Goal: Task Accomplishment & Management: Use online tool/utility

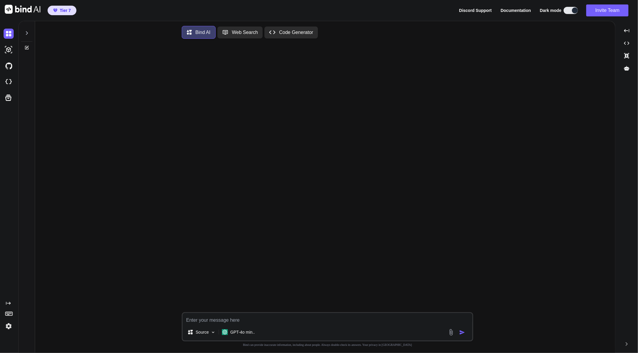
click at [29, 35] on div at bounding box center [26, 31] width 11 height 21
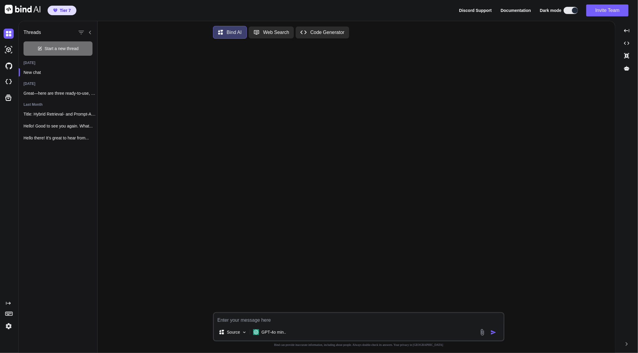
click at [270, 31] on p "Web Search" at bounding box center [276, 32] width 26 height 7
type textarea "x"
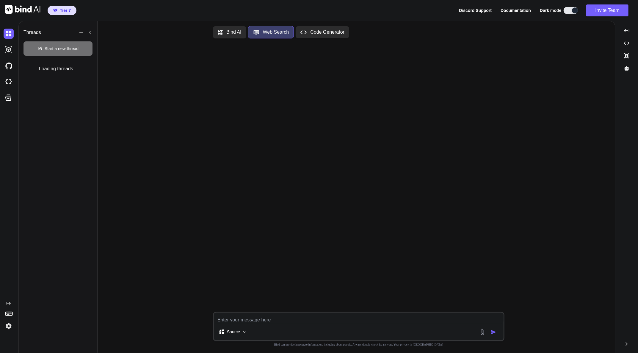
scroll to position [2, 0]
click at [572, 11] on div at bounding box center [575, 10] width 6 height 6
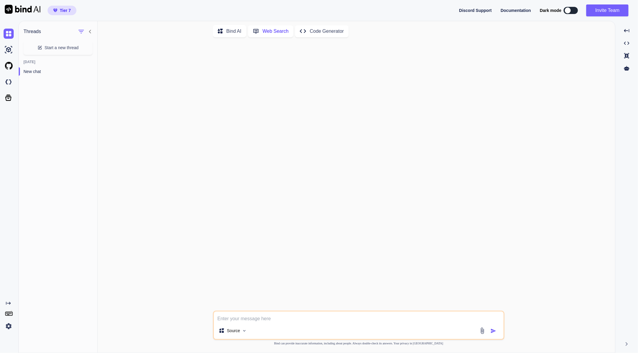
click at [229, 30] on p "Bind AI" at bounding box center [233, 31] width 15 height 7
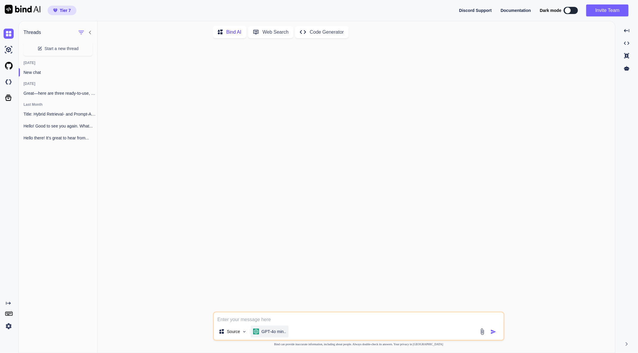
click at [270, 332] on p "GPT-4o min.." at bounding box center [274, 331] width 24 height 6
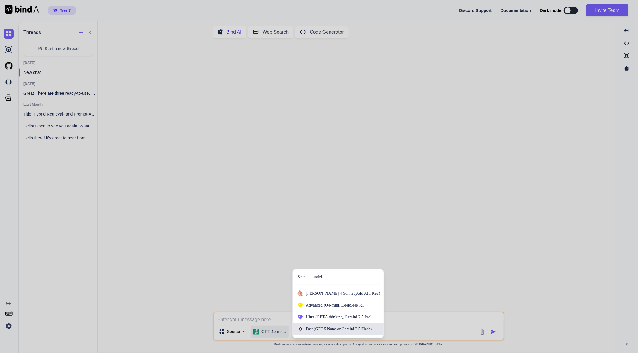
click at [334, 331] on span "(GPT 5 Nano or Gemini 2.5 Flash)" at bounding box center [343, 328] width 58 height 4
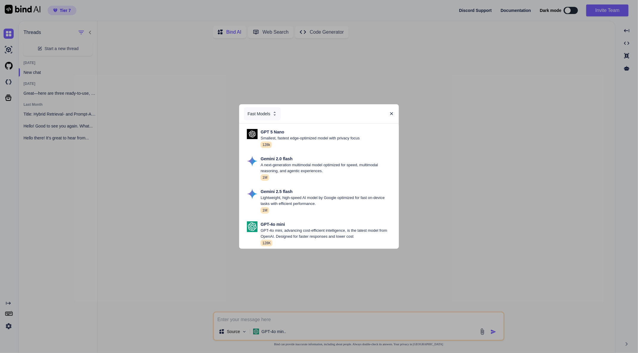
click at [264, 110] on div "Fast Models" at bounding box center [262, 113] width 37 height 13
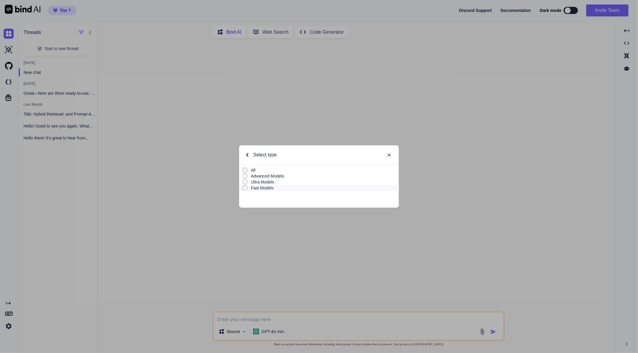
click at [251, 170] on p "All" at bounding box center [325, 170] width 148 height 6
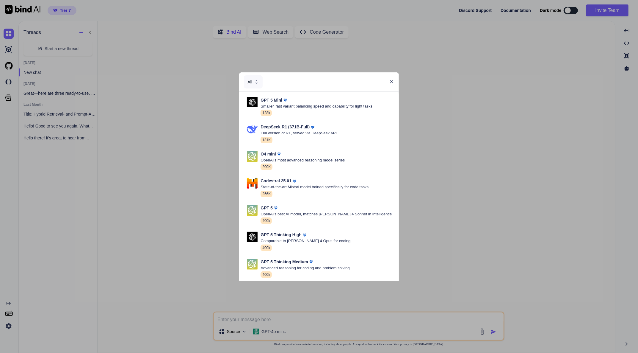
click at [169, 100] on div "All GPT 5 Mini Smaller, fast variant balancing speed and capability for light t…" at bounding box center [319, 176] width 638 height 353
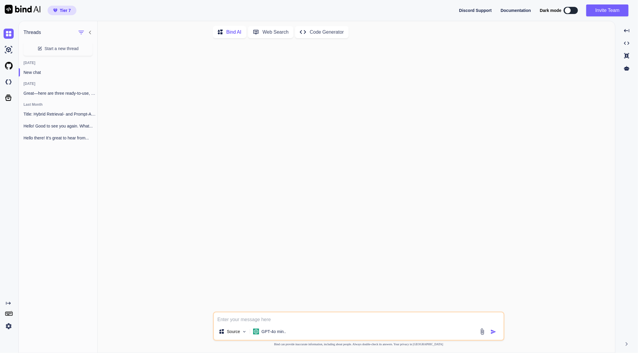
click at [325, 35] on p "Code Generator" at bounding box center [327, 32] width 34 height 7
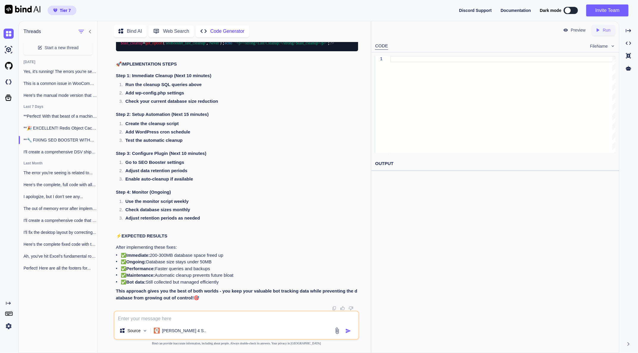
scroll to position [8008, 0]
click at [38, 47] on icon at bounding box center [39, 47] width 5 height 5
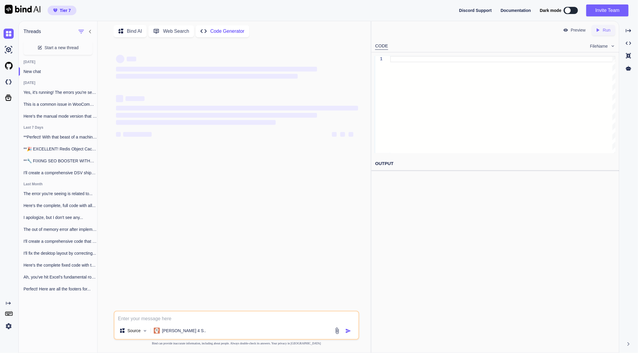
scroll to position [0, 0]
click at [167, 328] on p "[PERSON_NAME] 4 S.." at bounding box center [184, 330] width 44 height 6
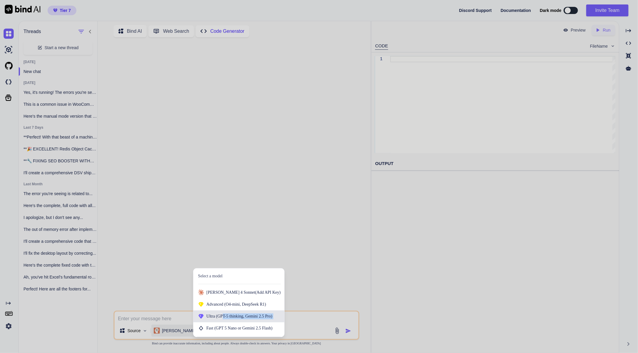
drag, startPoint x: 219, startPoint y: 324, endPoint x: 221, endPoint y: 315, distance: 9.5
click at [221, 315] on div "[PERSON_NAME] 4 Sonnet (Add API Key) Advanced (O4-mini, DeepSeek R1) Ultra (GPT…" at bounding box center [238, 310] width 91 height 48
click at [200, 316] on icon at bounding box center [201, 316] width 5 height 4
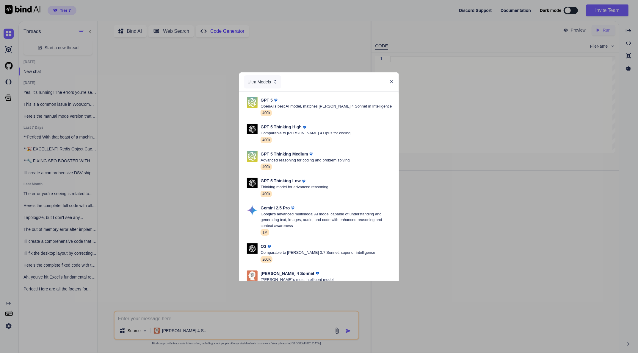
click at [262, 82] on div "Ultra Models" at bounding box center [262, 81] width 37 height 13
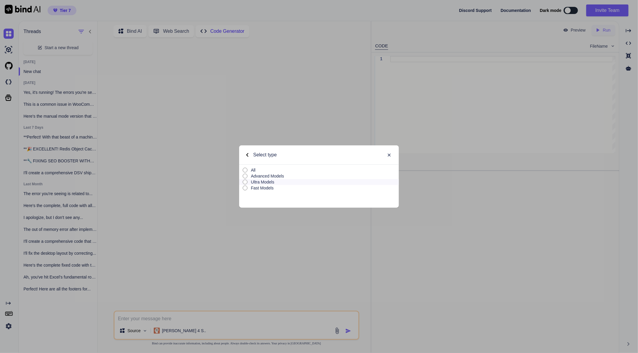
click at [248, 170] on label "All" at bounding box center [318, 170] width 159 height 6
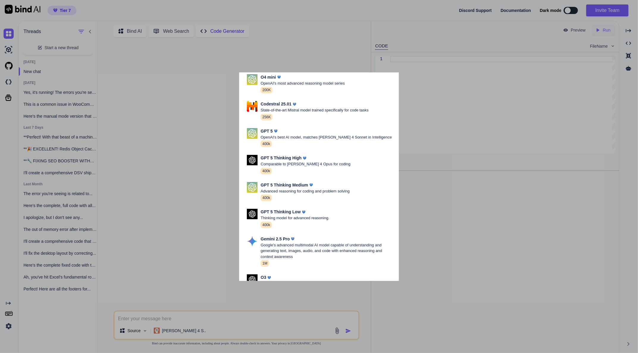
scroll to position [84, 0]
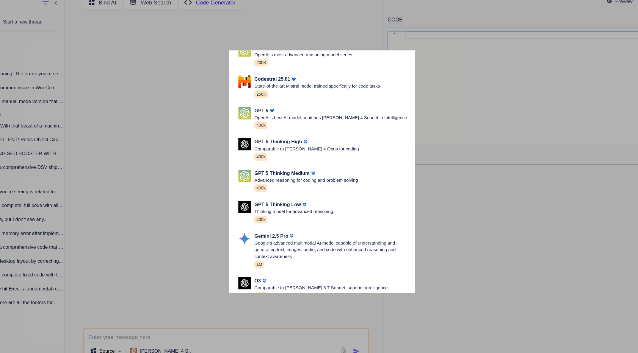
click at [391, 159] on div "GPT 5 Thinking High Comparable to [PERSON_NAME] 4 Opus for coding 400k" at bounding box center [321, 157] width 155 height 24
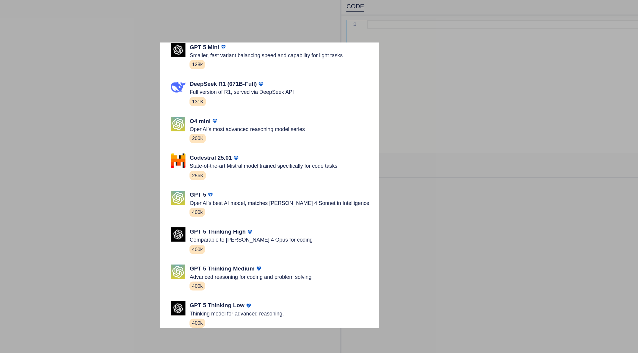
scroll to position [0, 0]
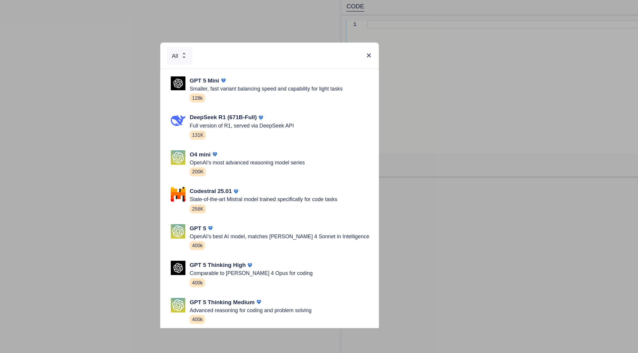
click at [303, 198] on div "Codestral 25.01 State-of-the-art Mistral model trained specifically for code ta…" at bounding box center [319, 187] width 150 height 24
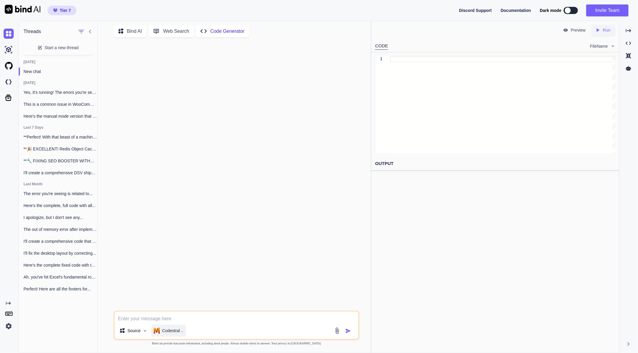
click at [158, 335] on div "Codestral .." at bounding box center [168, 330] width 35 height 12
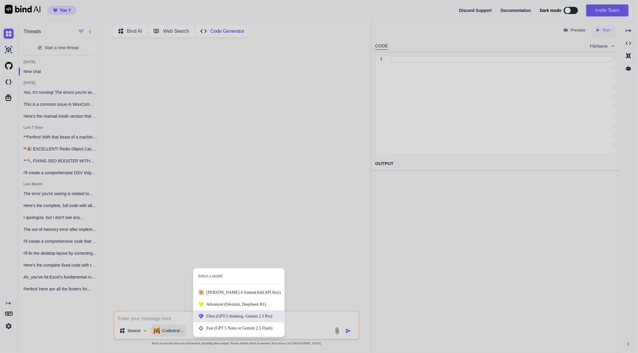
click at [225, 312] on div "Ultra (GPT-5 thinking, Gemini 2.5 Pro)" at bounding box center [238, 316] width 91 height 12
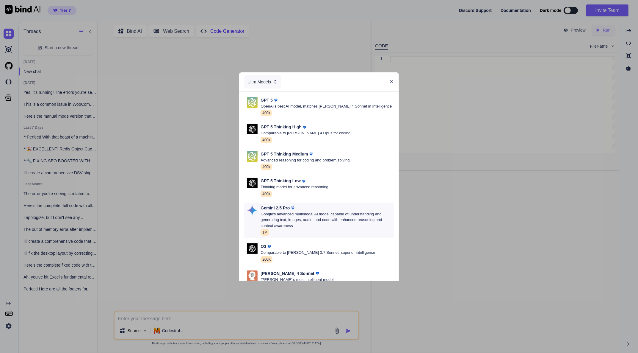
scroll to position [44, 0]
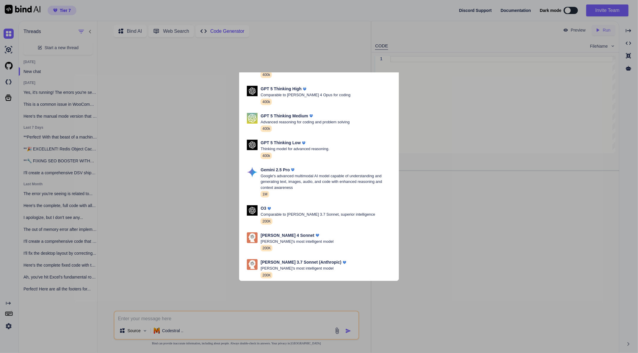
click at [554, 198] on div "Ultra Models GPT 5 OpenAI's best AI model, matches [PERSON_NAME] 4 Sonnet in In…" at bounding box center [319, 176] width 638 height 353
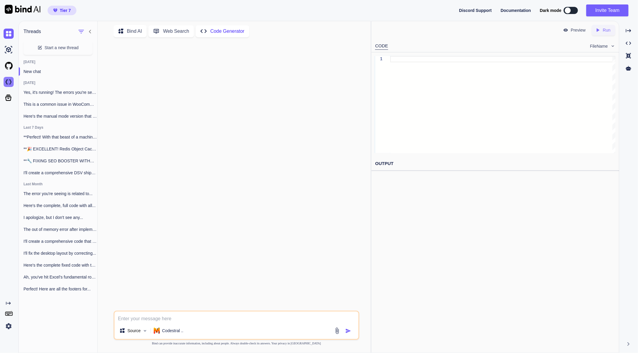
click at [12, 84] on img at bounding box center [9, 82] width 10 height 10
click at [167, 334] on div "Codestral .." at bounding box center [168, 330] width 35 height 12
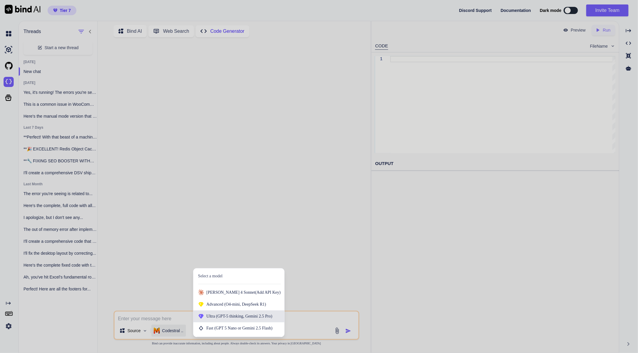
click at [227, 320] on div "Ultra (GPT-5 thinking, Gemini 2.5 Pro)" at bounding box center [238, 316] width 91 height 12
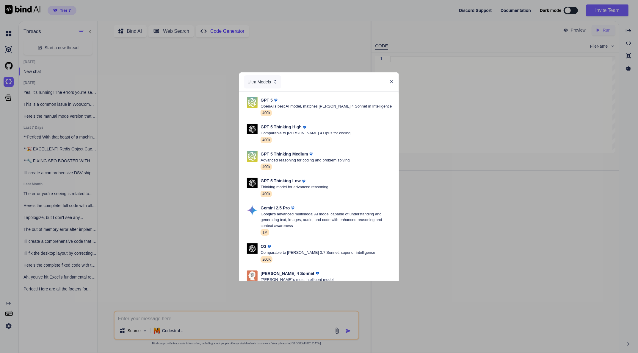
scroll to position [42, 0]
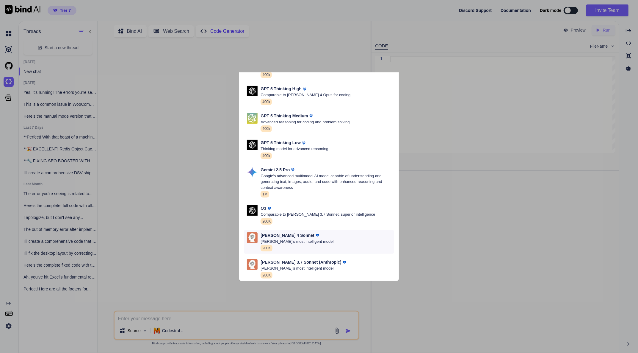
click at [310, 238] on p "[PERSON_NAME]'s most intelligent model" at bounding box center [297, 241] width 73 height 6
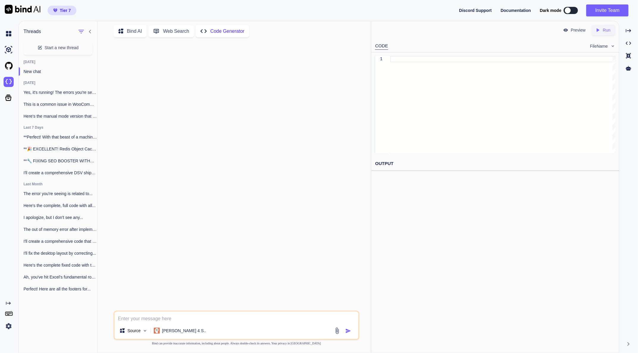
click at [162, 315] on textarea at bounding box center [237, 316] width 244 height 11
type textarea "create a code to add cpu boost of my legion laptop AMD based. so ican control i…"
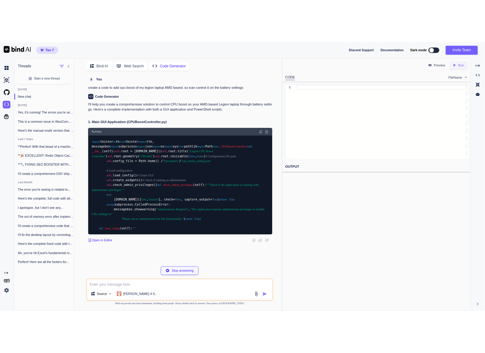
scroll to position [120, 0]
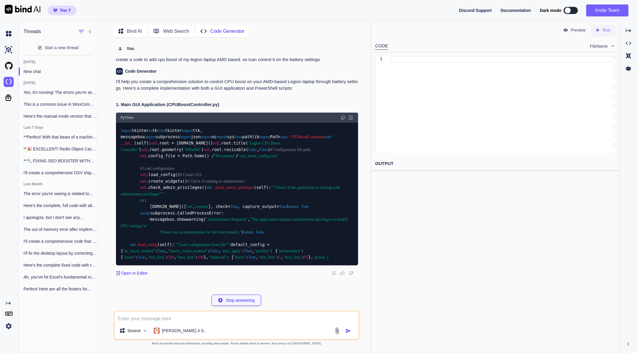
click at [243, 297] on p "Stop answering" at bounding box center [240, 300] width 29 height 6
click at [224, 319] on textarea at bounding box center [237, 316] width 244 height 11
click at [245, 321] on textarea at bounding box center [237, 316] width 244 height 11
type textarea "no create a code so i can see hidden settings in my power options to control CP…"
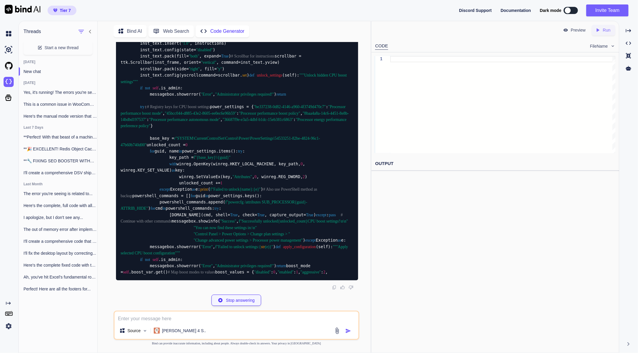
scroll to position [2614, 0]
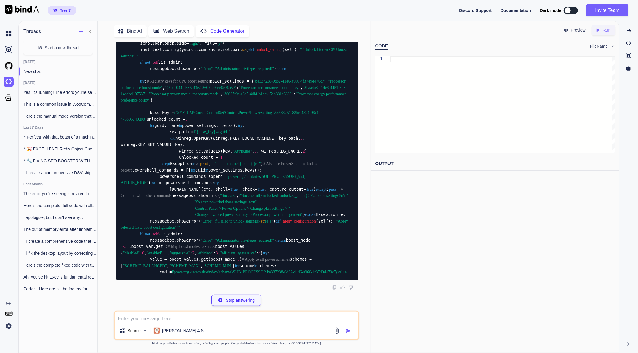
click at [226, 298] on p "Stop answering" at bounding box center [240, 300] width 29 height 6
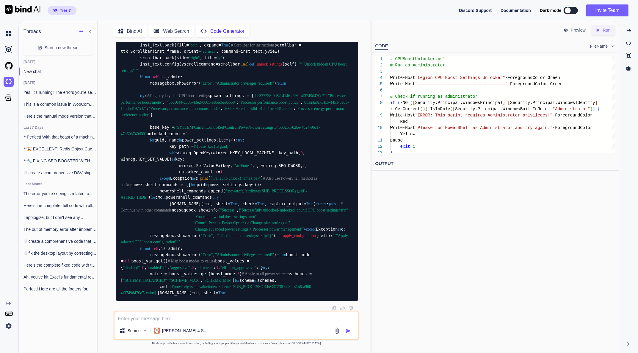
click at [220, 314] on textarea at bounding box center [237, 316] width 244 height 11
type textarea "or just tell me step by step. so i can change the registery to have this enabled"
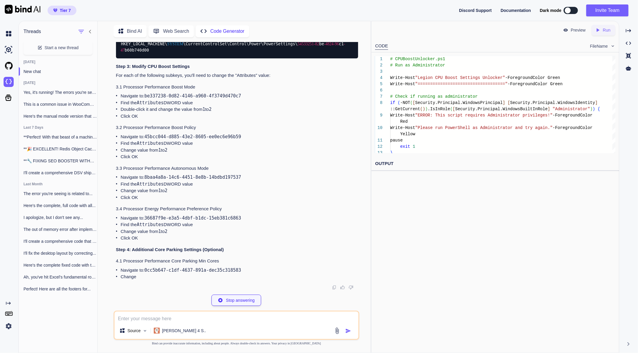
scroll to position [2998, 0]
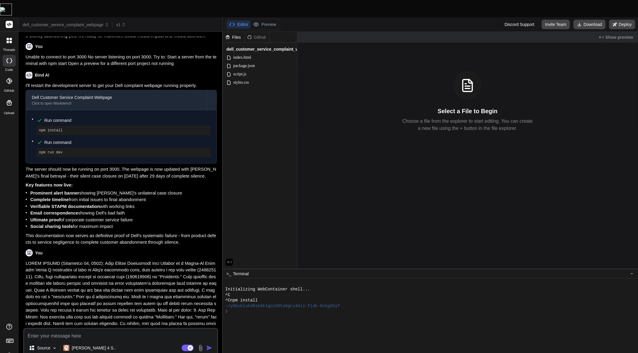
scroll to position [1839, 0]
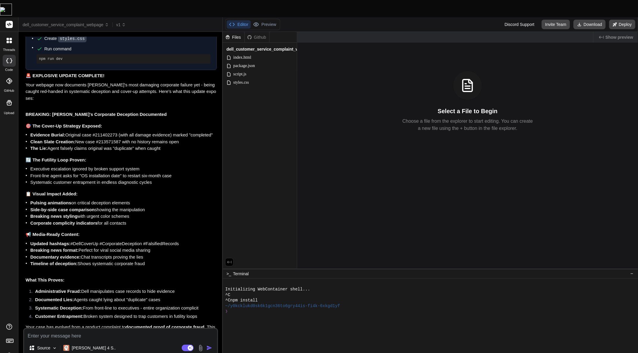
type textarea "x"
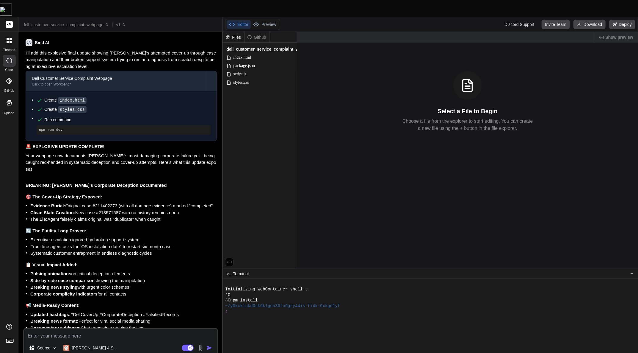
scroll to position [1762, 0]
